Goal: Information Seeking & Learning: Learn about a topic

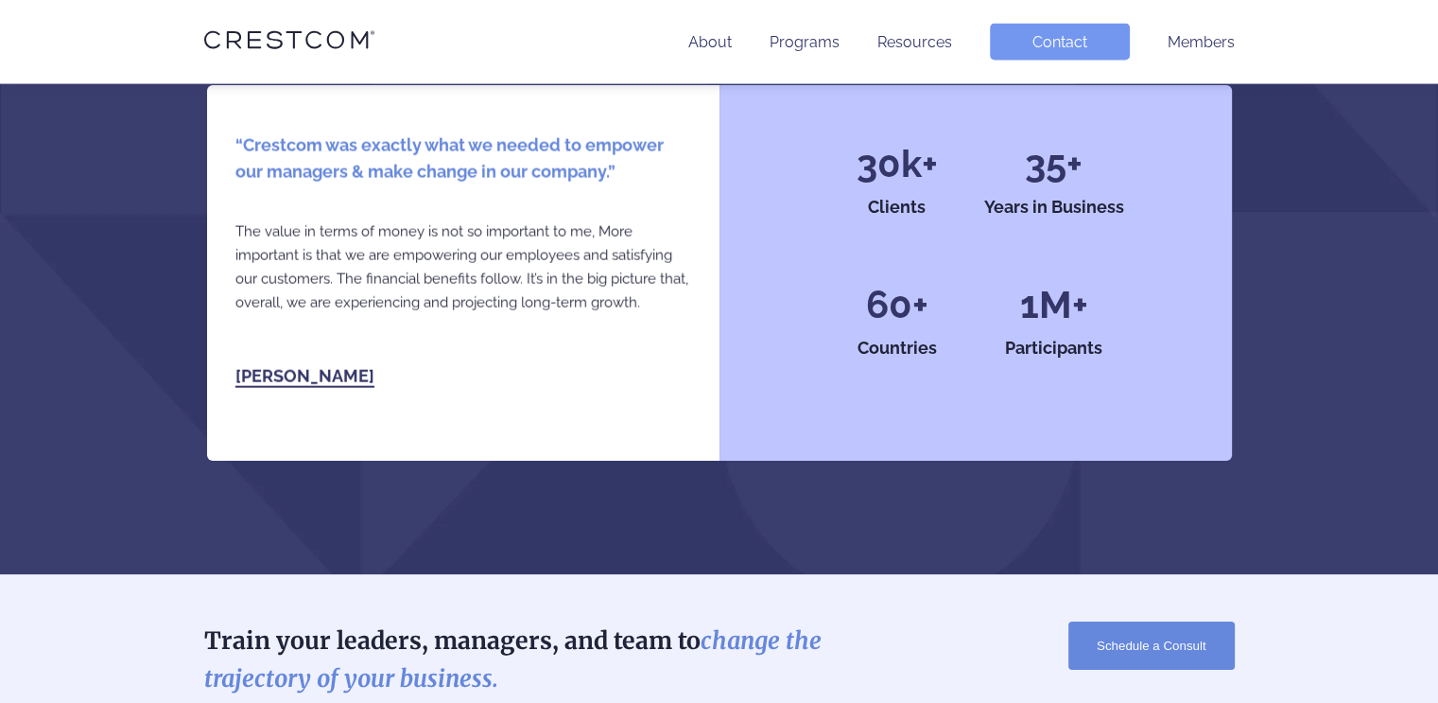
scroll to position [4337, 0]
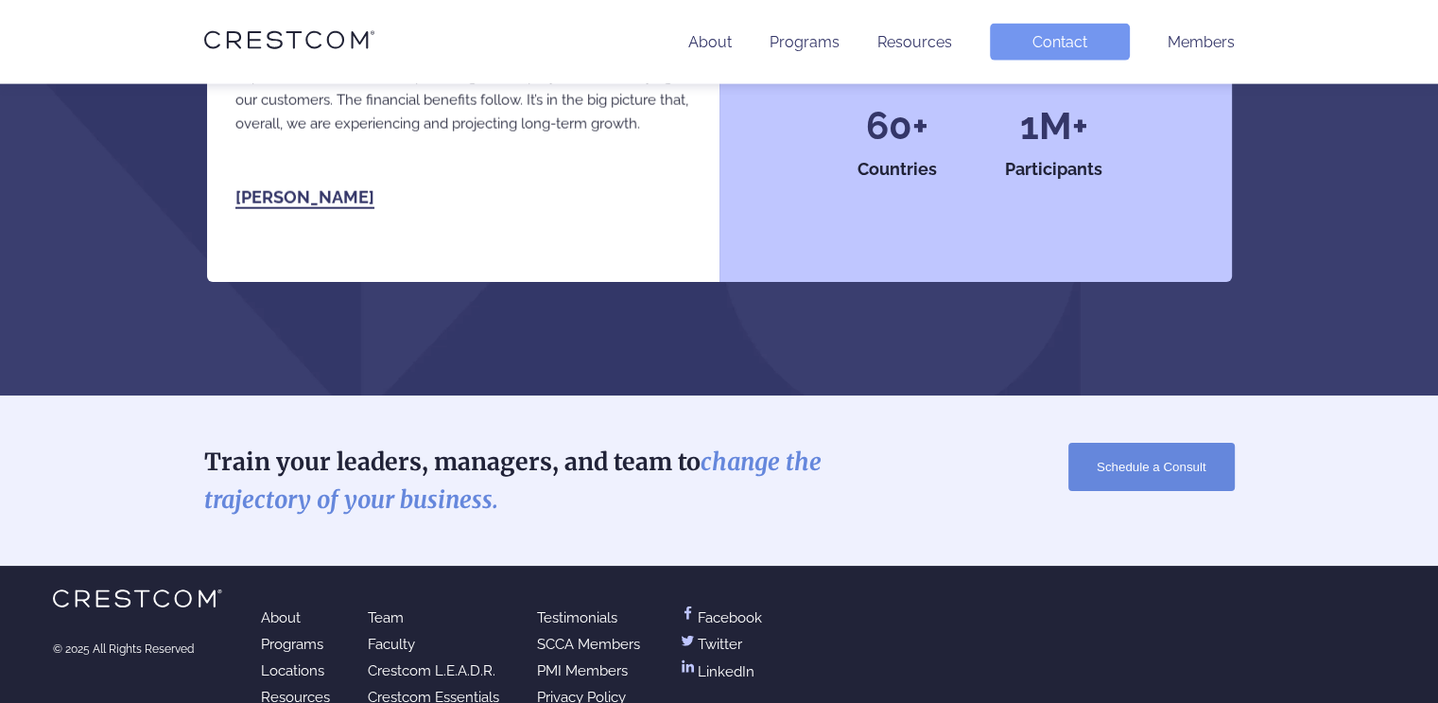
click at [567, 609] on link "Testimonials" at bounding box center [577, 617] width 80 height 17
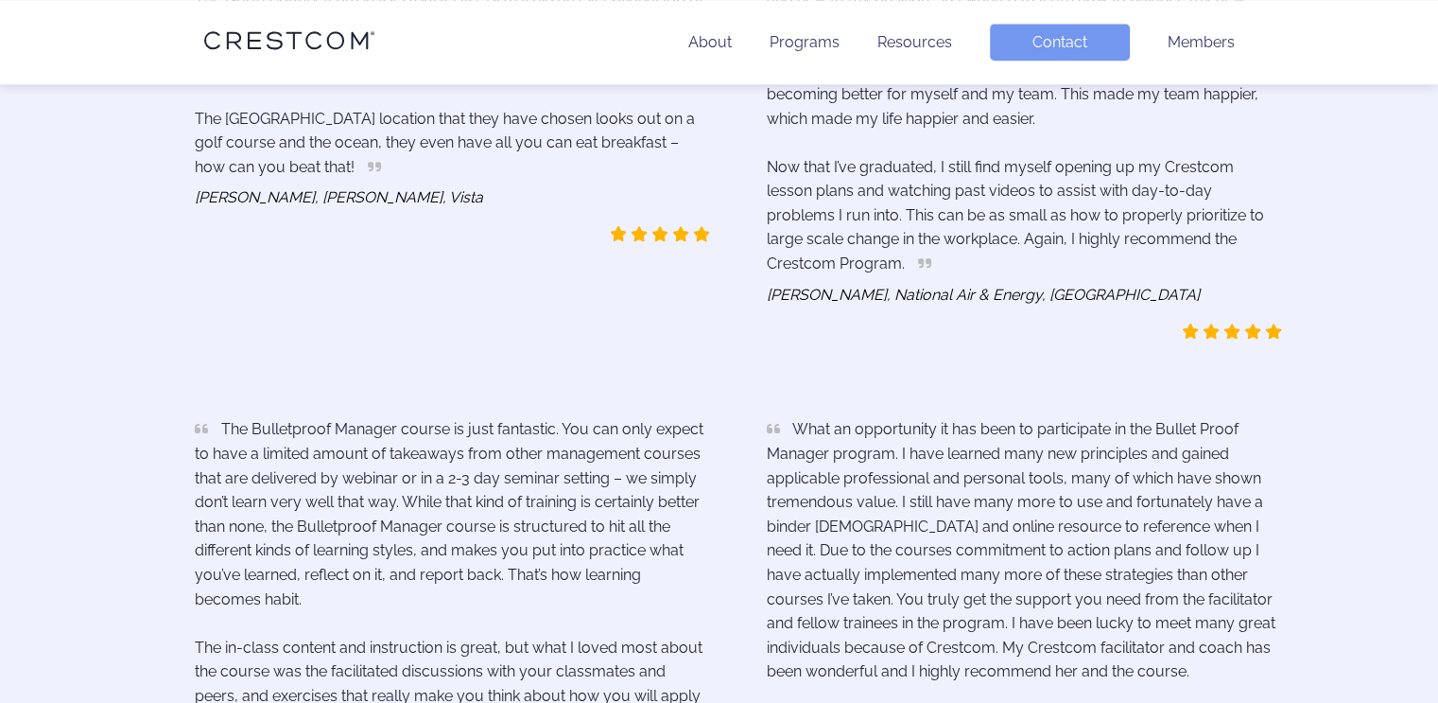
scroll to position [2364, 0]
